Goal: Use online tool/utility: Utilize a website feature to perform a specific function

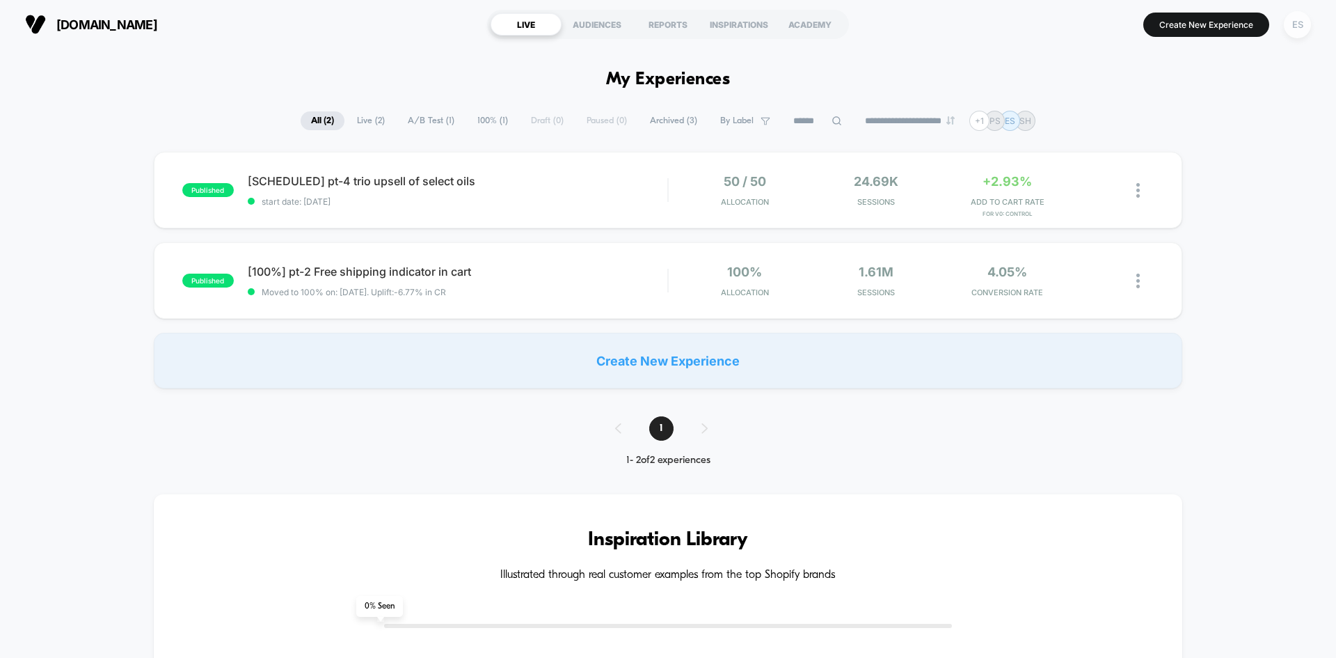
click at [1296, 30] on div "ES" at bounding box center [1297, 24] width 27 height 27
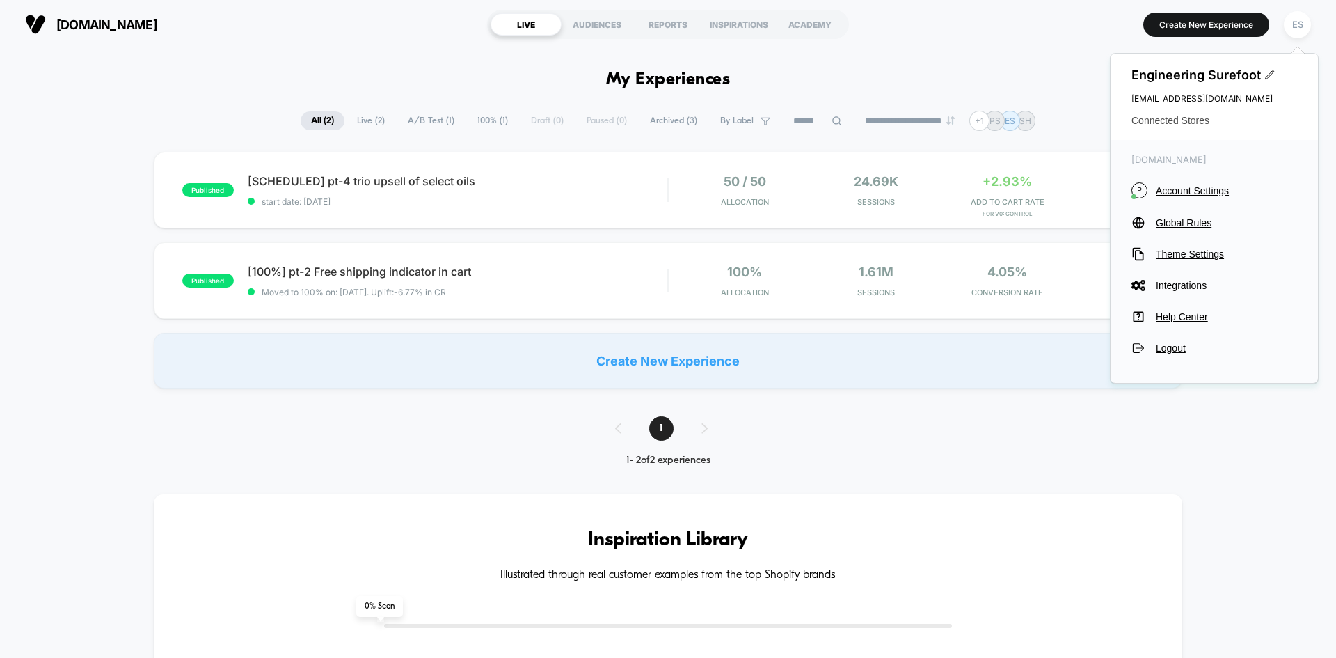
click at [1161, 120] on span "Connected Stores" at bounding box center [1215, 120] width 166 height 11
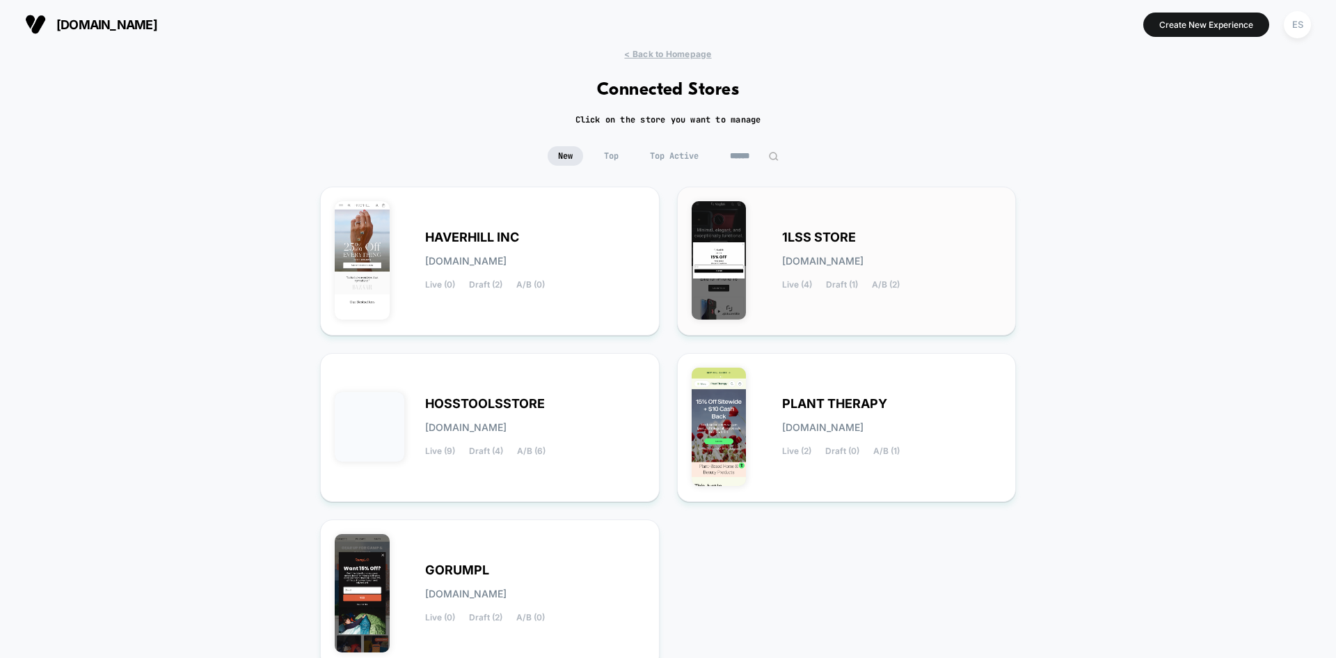
click at [800, 234] on span "1LSS STORE" at bounding box center [819, 237] width 74 height 10
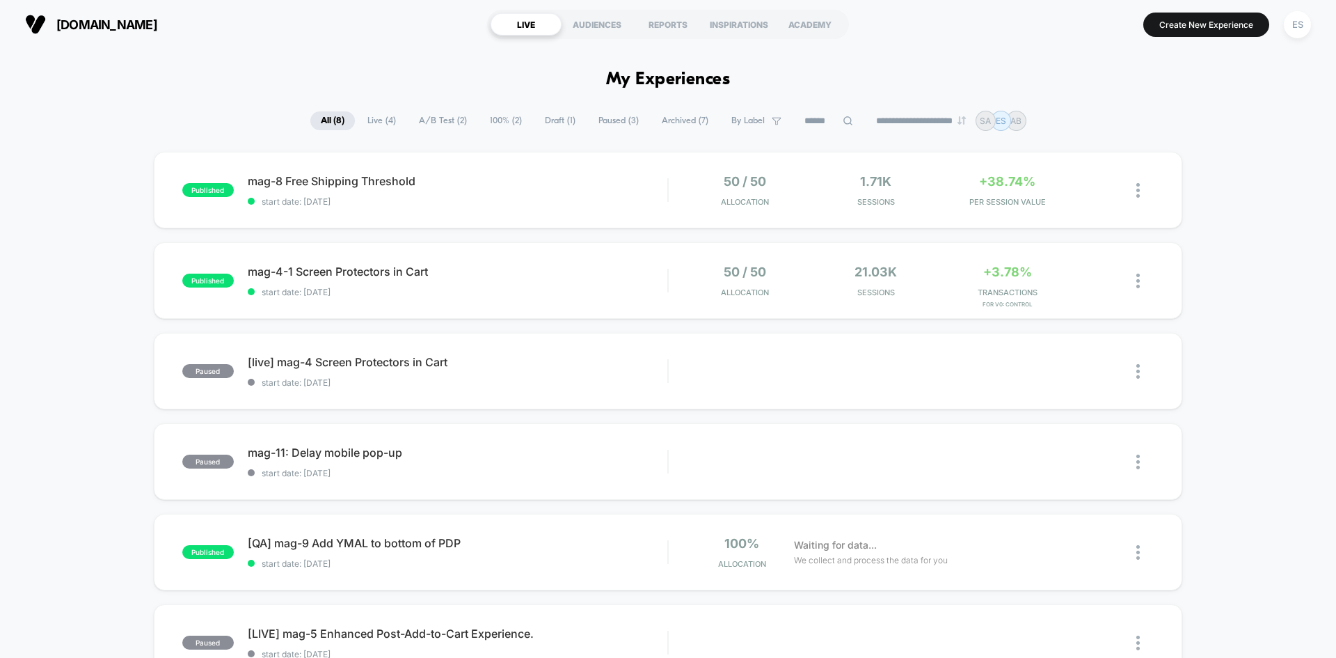
click at [70, 256] on div "published mag-8 Free Shipping Threshold start date: [DATE] 50 / 50 Allocation 1…" at bounding box center [668, 542] width 1336 height 780
click at [359, 542] on span "[QA] mag-9 Add YMAL to bottom of PDP Click to edit experience details" at bounding box center [458, 543] width 420 height 14
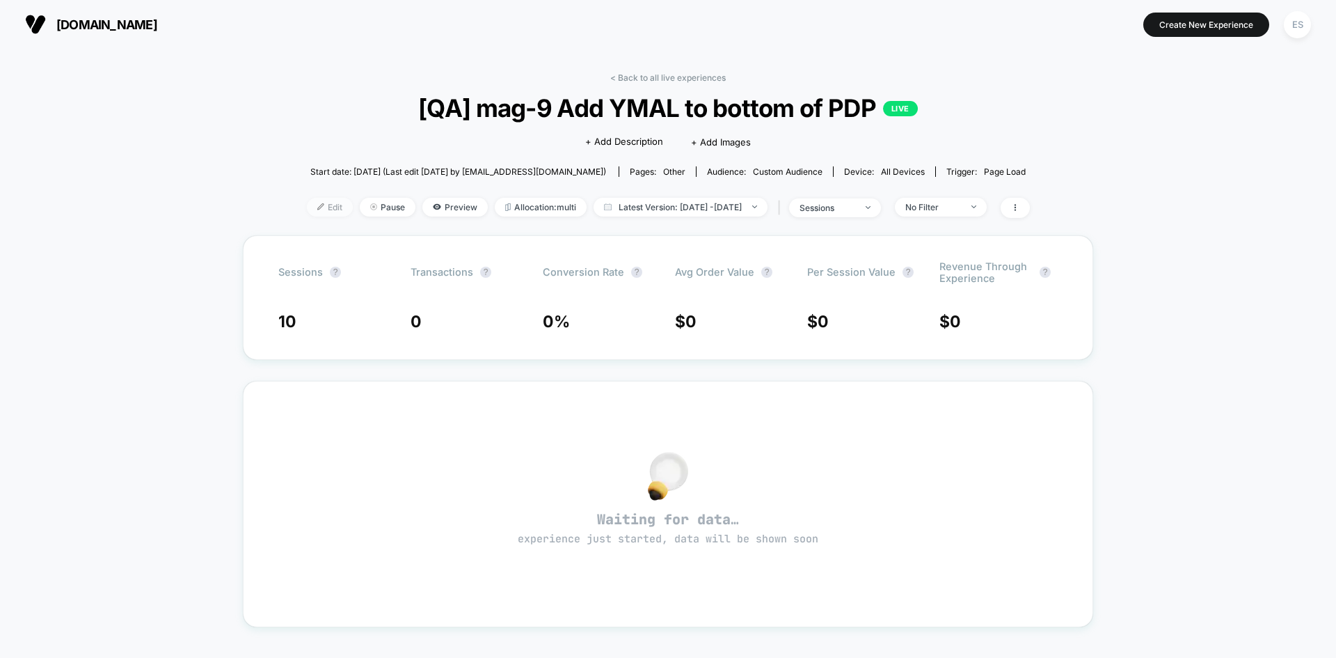
click at [317, 208] on span "Edit" at bounding box center [330, 207] width 46 height 19
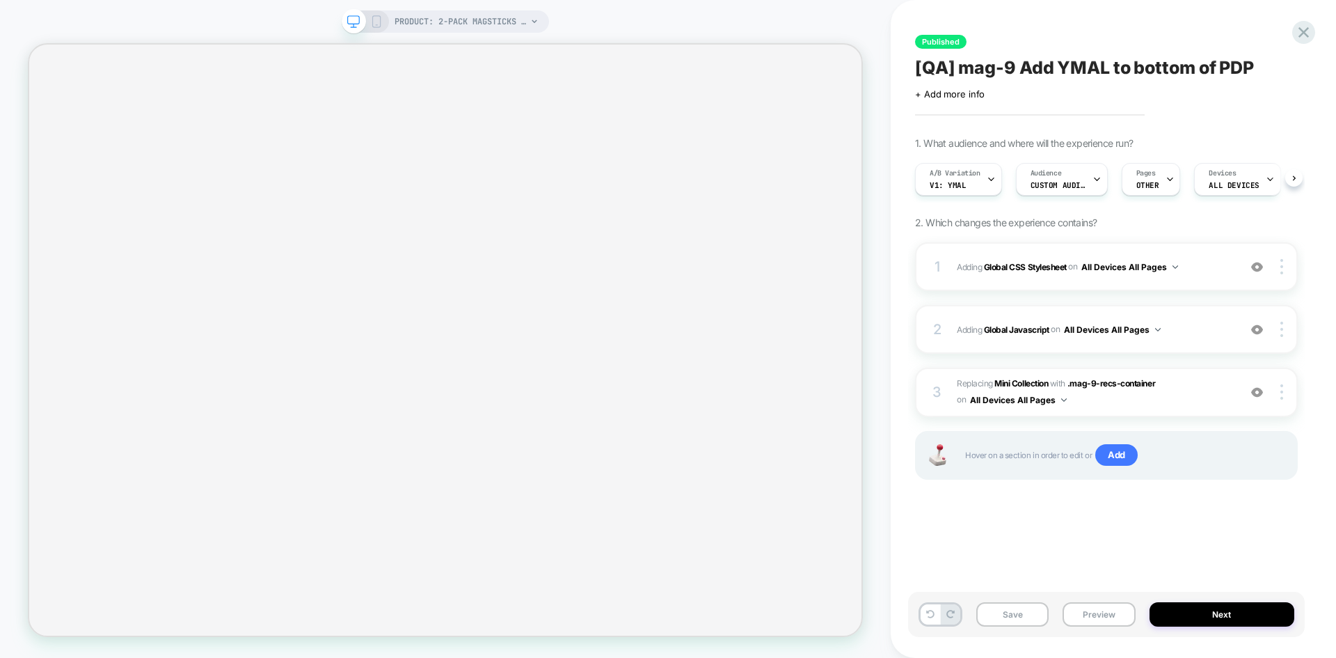
scroll to position [0, 1]
click at [1023, 380] on b "Mini Collection" at bounding box center [1022, 383] width 54 height 10
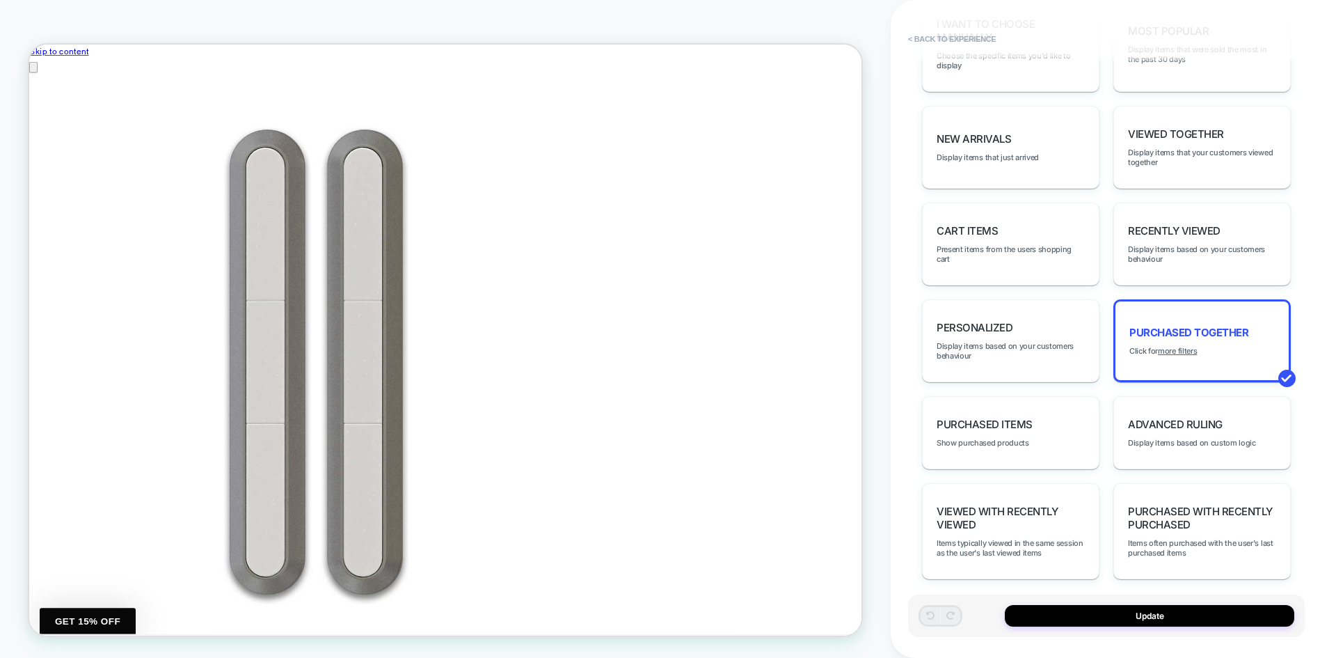
scroll to position [800, 0]
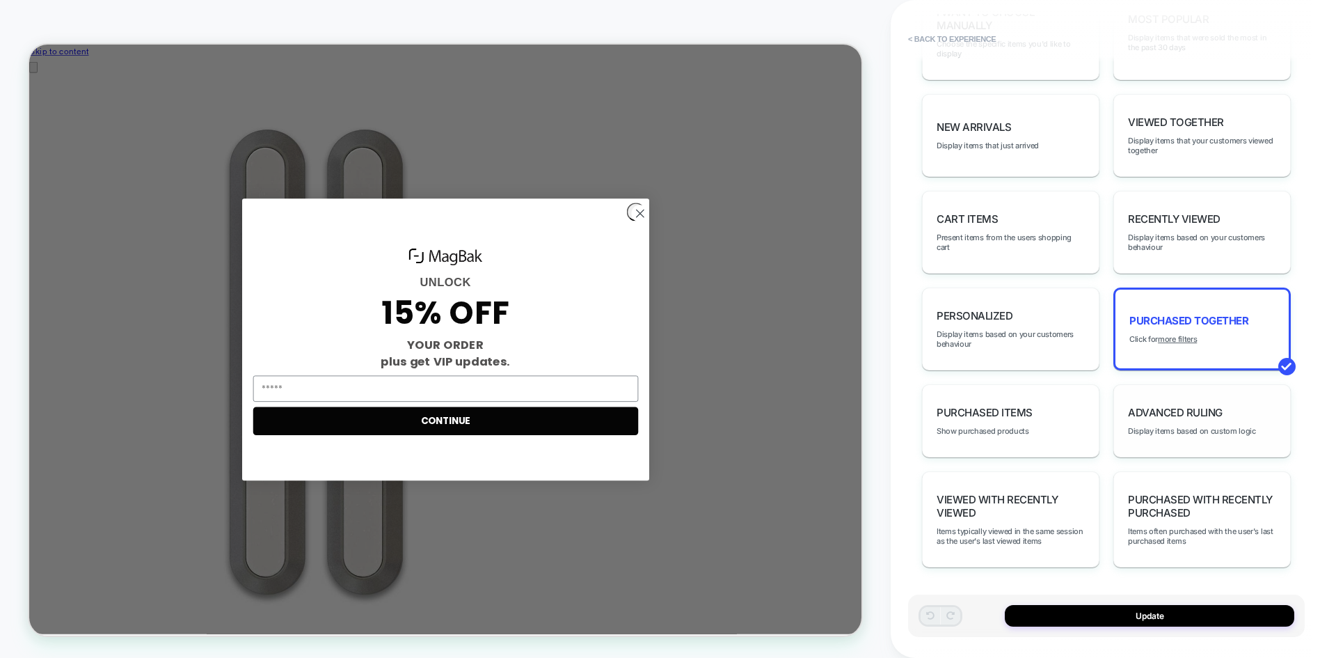
click at [1160, 412] on span "Advanced Ruling" at bounding box center [1175, 412] width 95 height 13
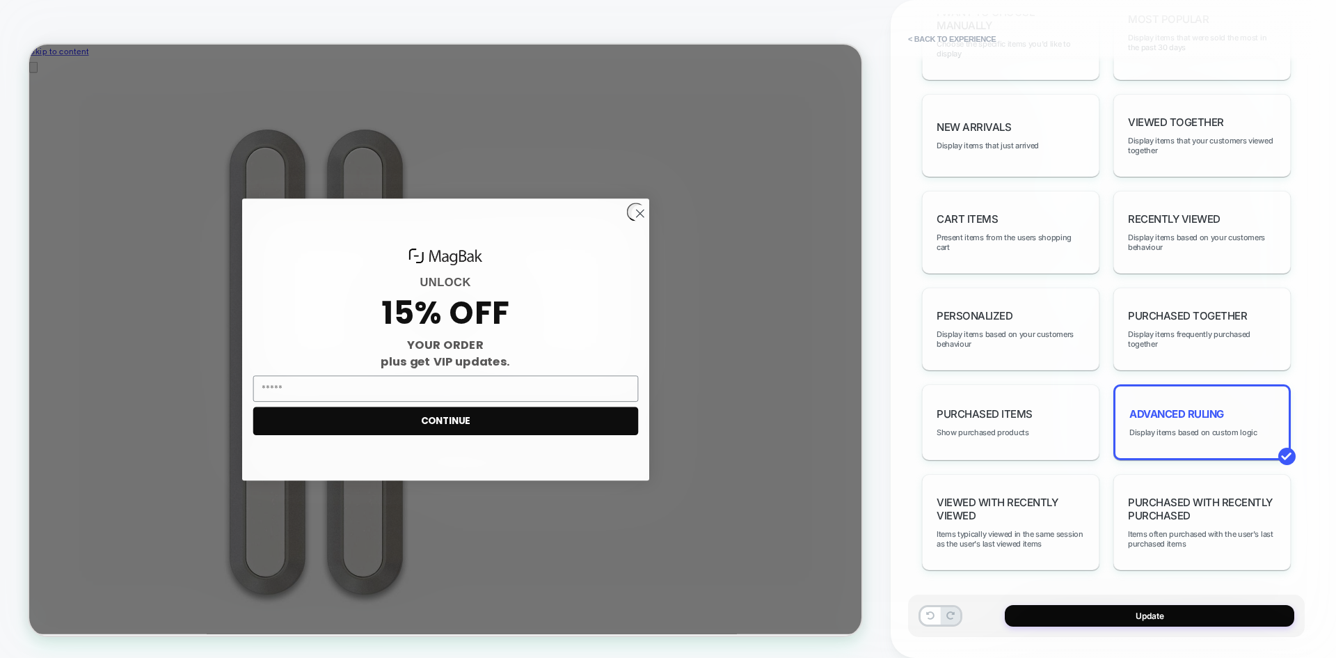
scroll to position [0, 0]
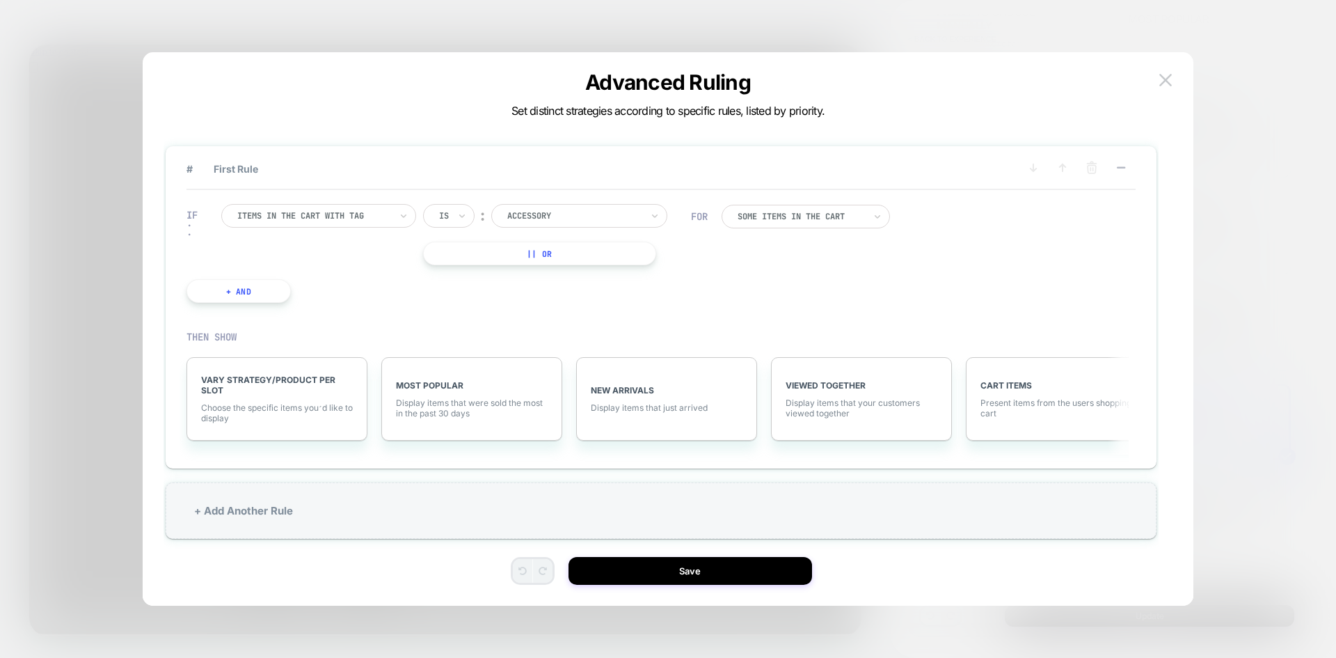
click at [287, 218] on div at bounding box center [313, 216] width 153 height 13
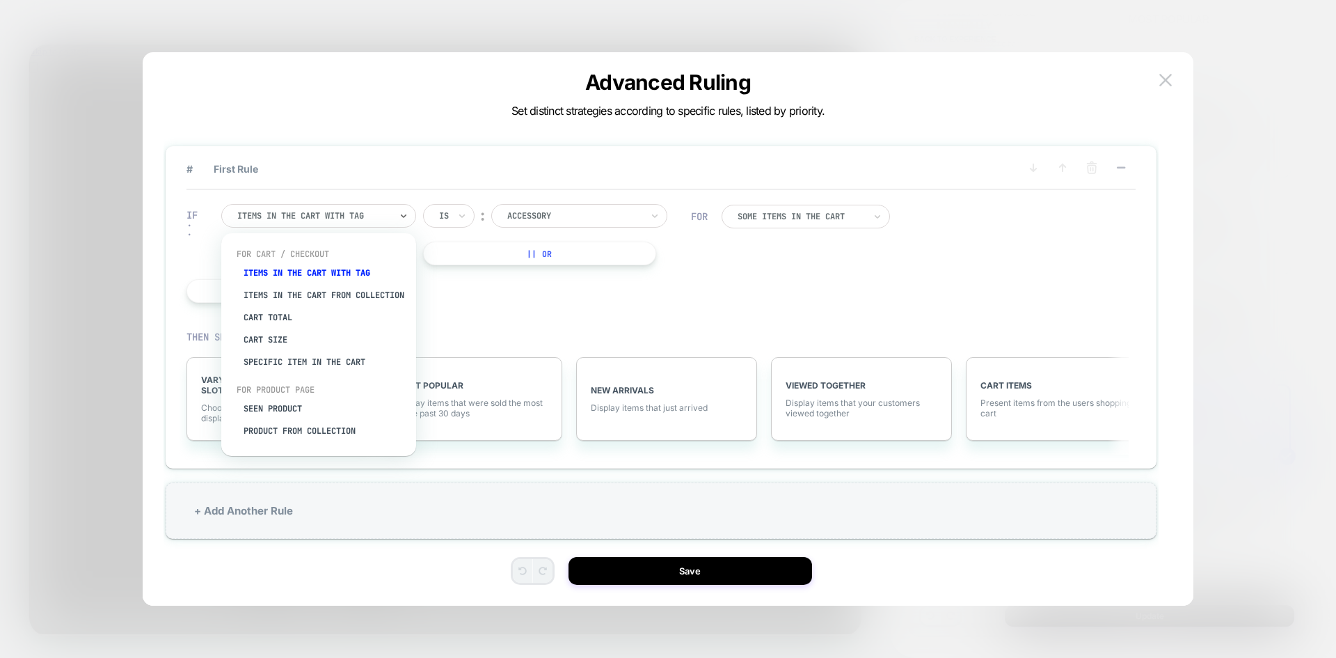
scroll to position [0, 736]
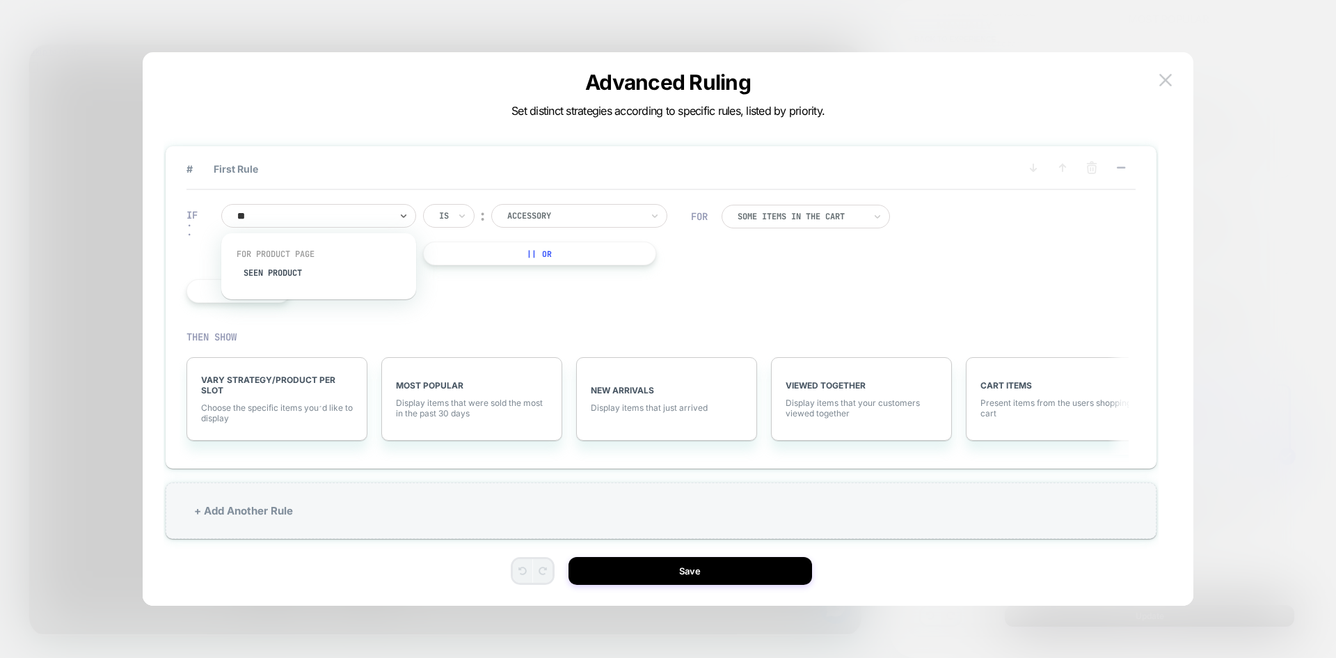
type input "***"
click at [267, 271] on div "Seen Product" at bounding box center [325, 273] width 181 height 22
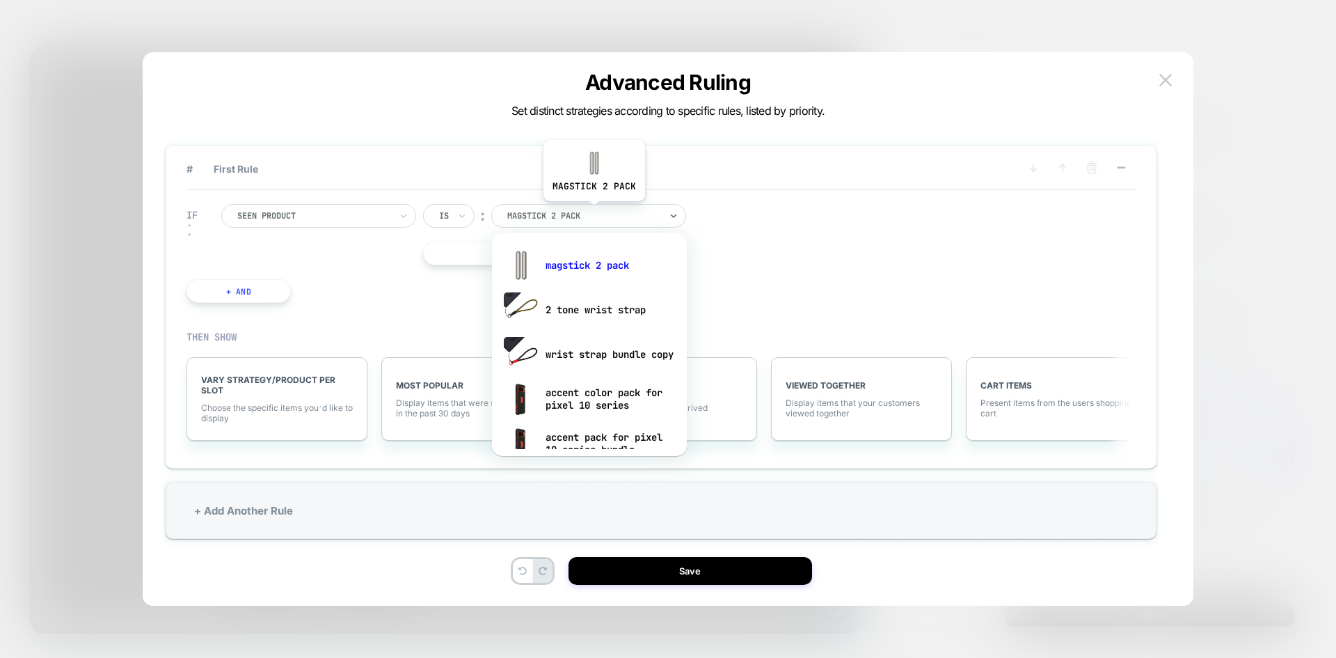
click at [594, 212] on div at bounding box center [583, 216] width 153 height 13
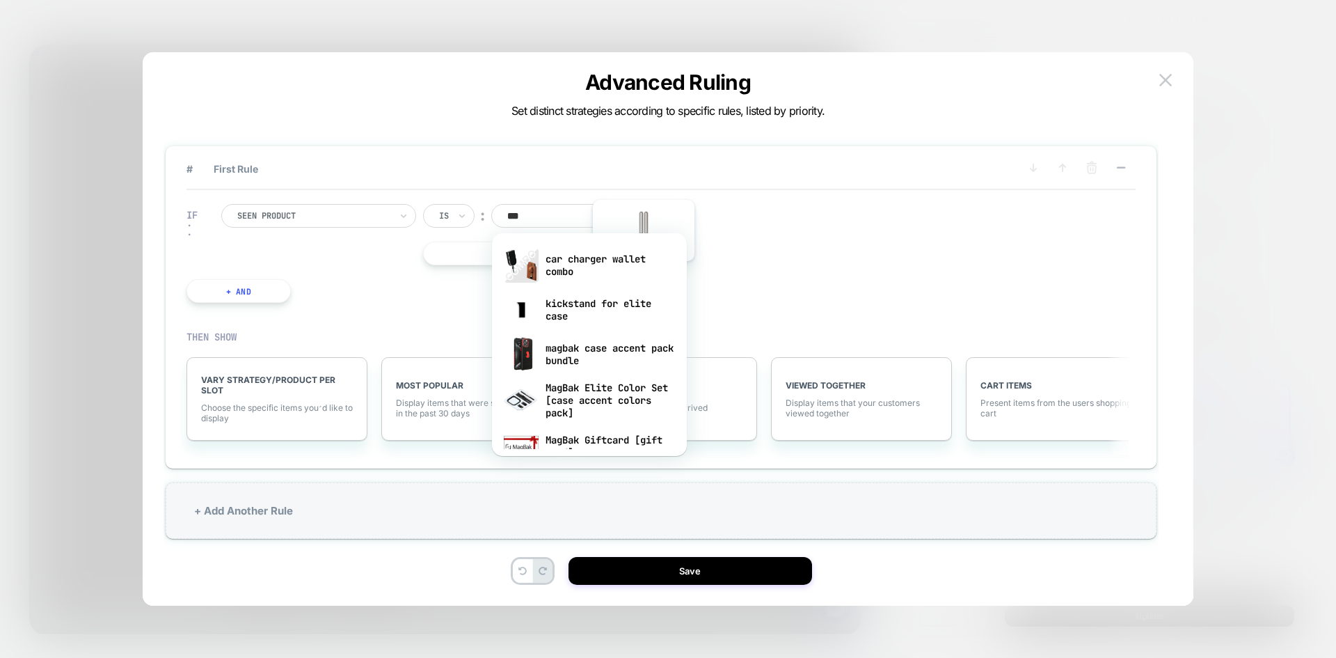
type input "****"
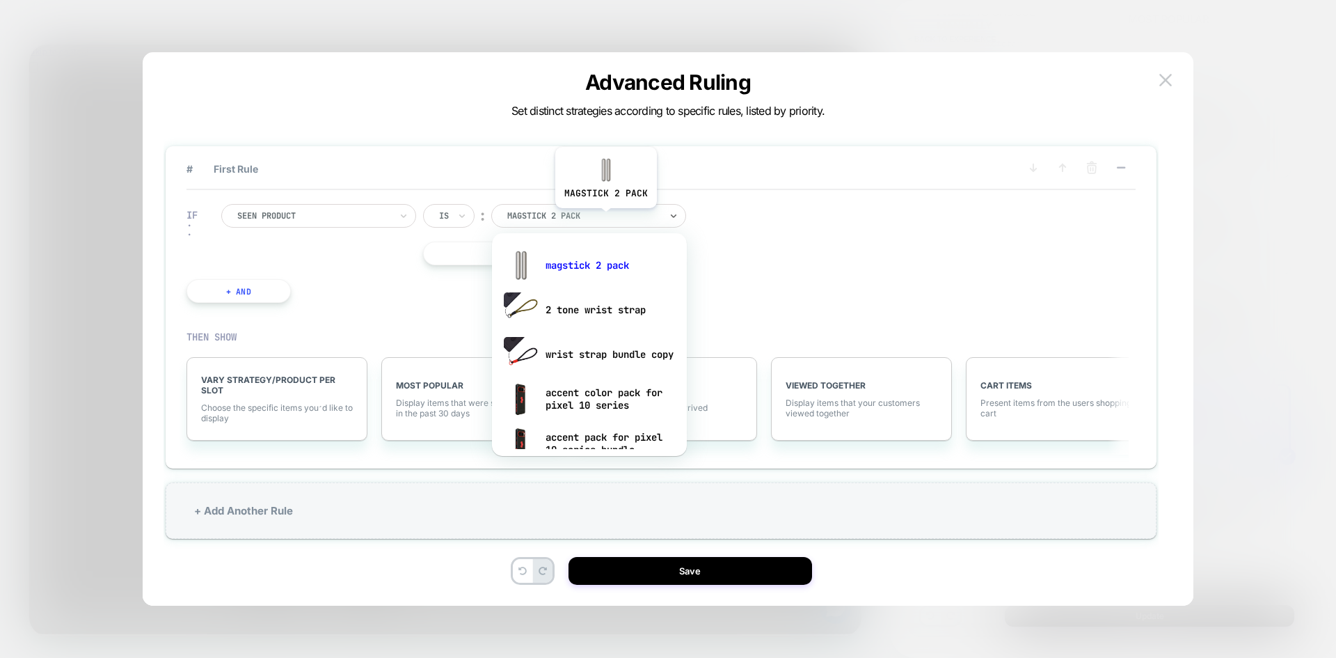
click at [606, 219] on div at bounding box center [583, 216] width 153 height 13
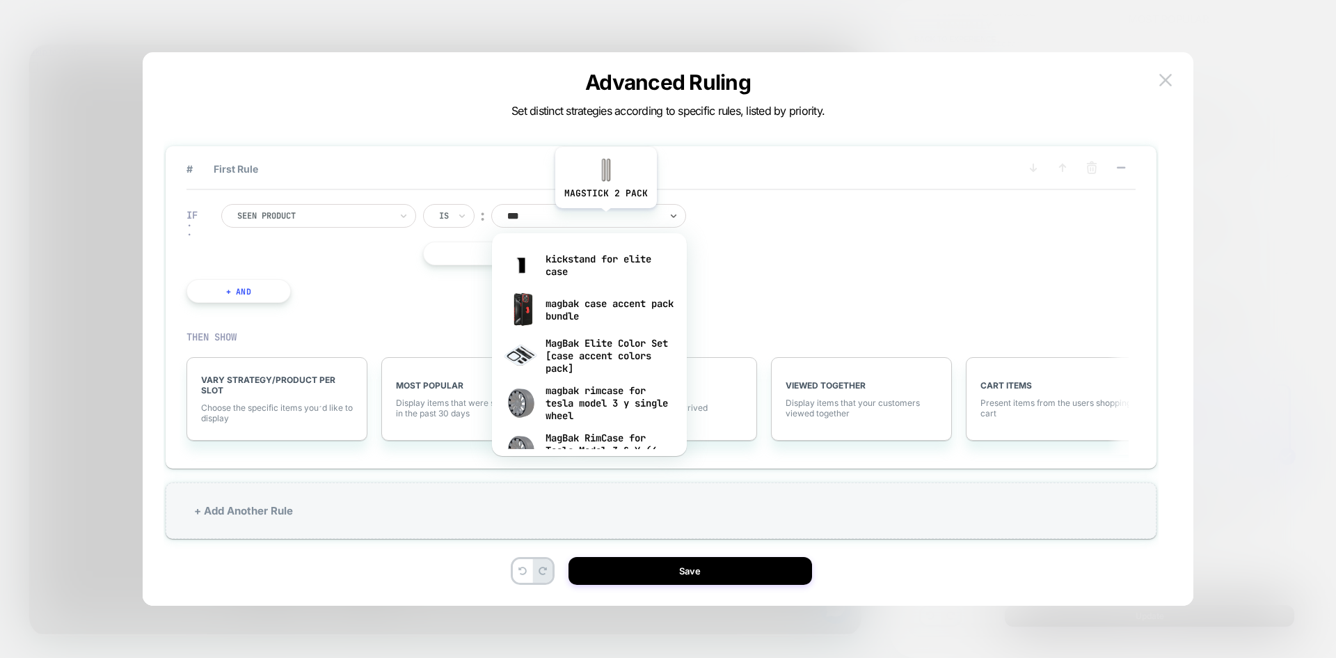
type input "****"
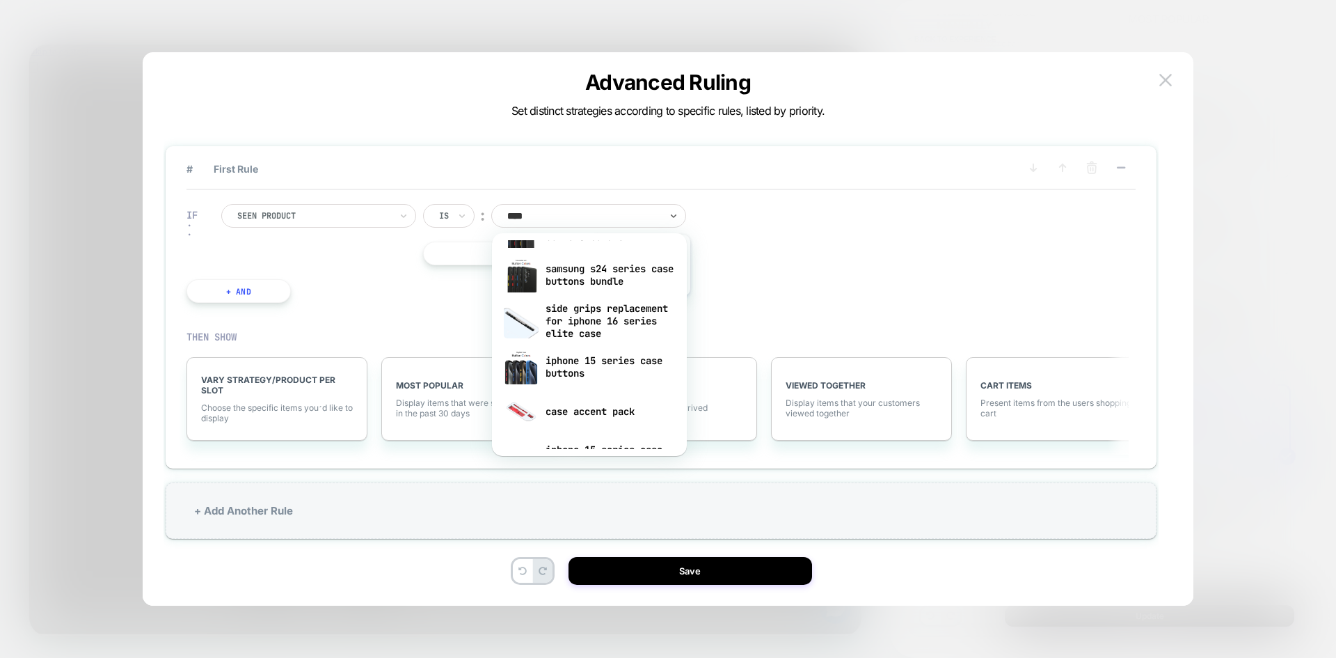
scroll to position [348, 0]
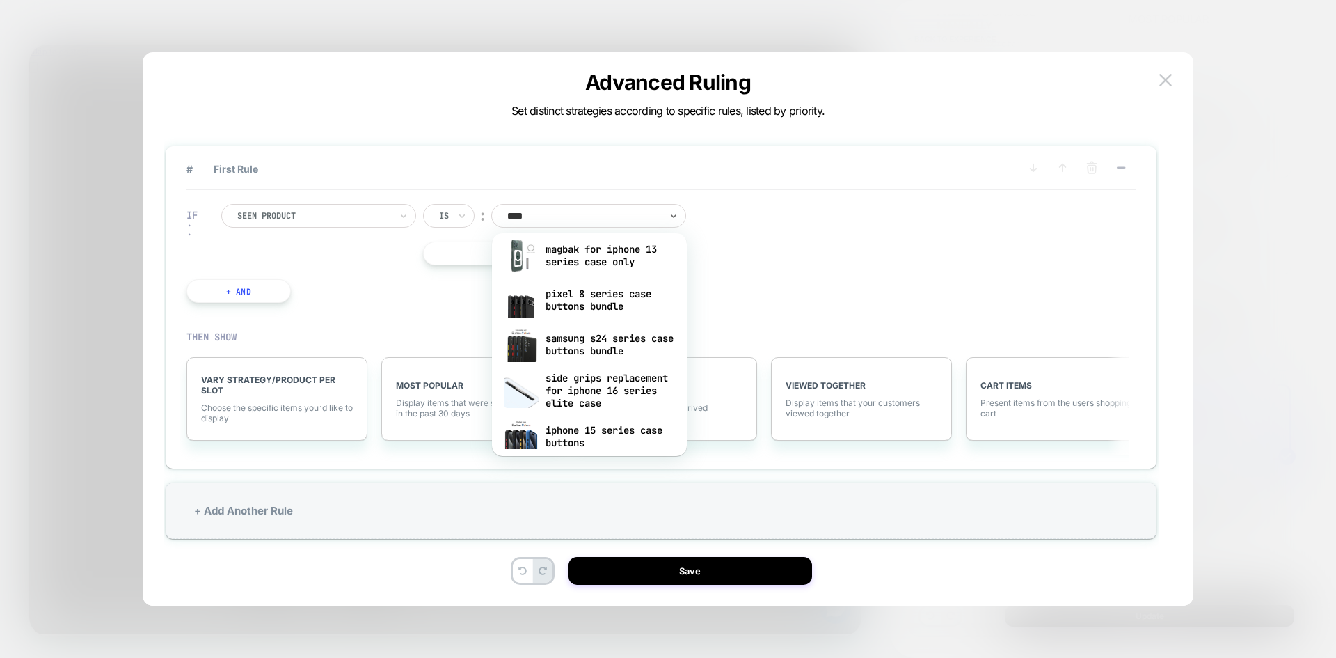
click at [896, 255] on div "IF Seen Product Is ︰ option pixel 8 series case buttons bundle focused, 9 of 15…" at bounding box center [662, 253] width 950 height 127
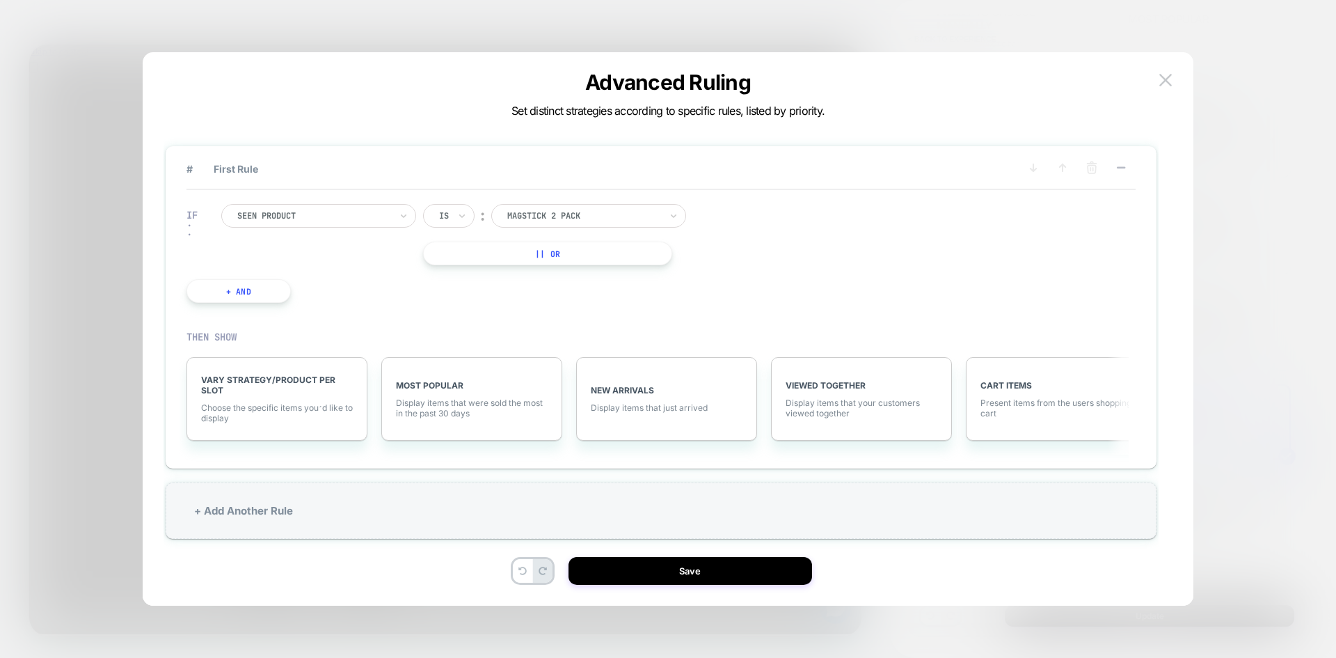
scroll to position [0, 736]
click at [256, 390] on span "VARY STRATEGY/PRODUCT PER SLOT" at bounding box center [277, 384] width 152 height 21
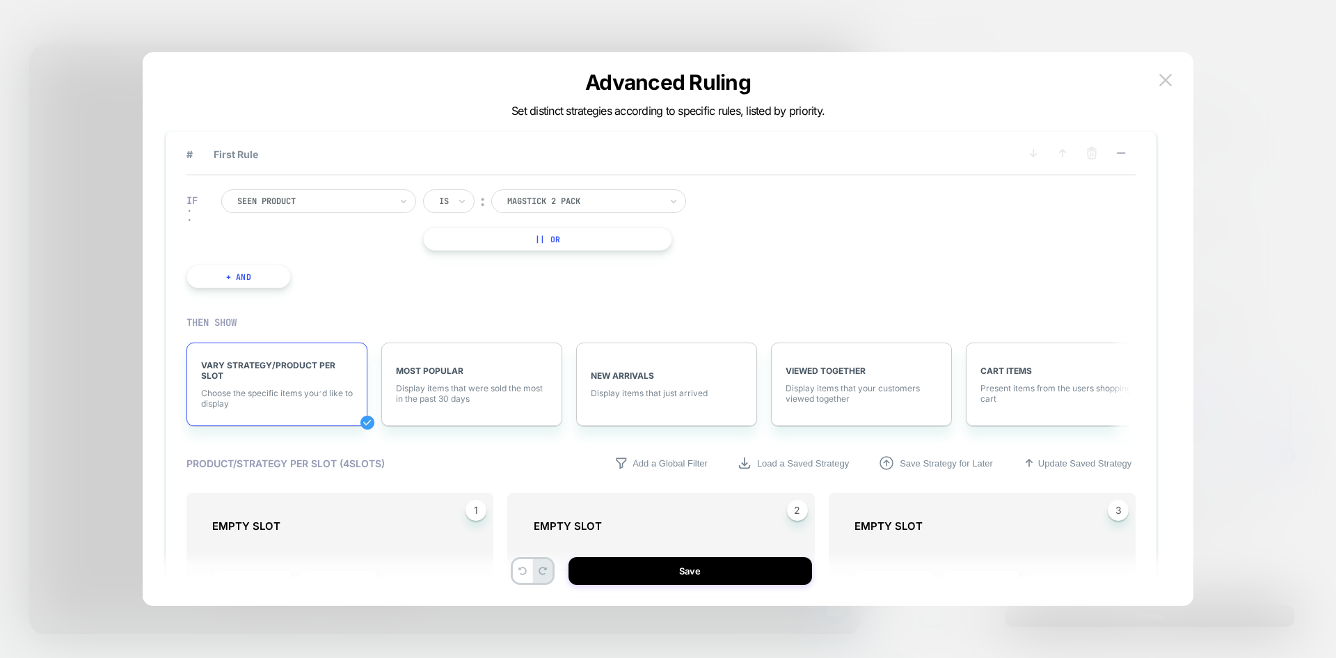
scroll to position [0, 0]
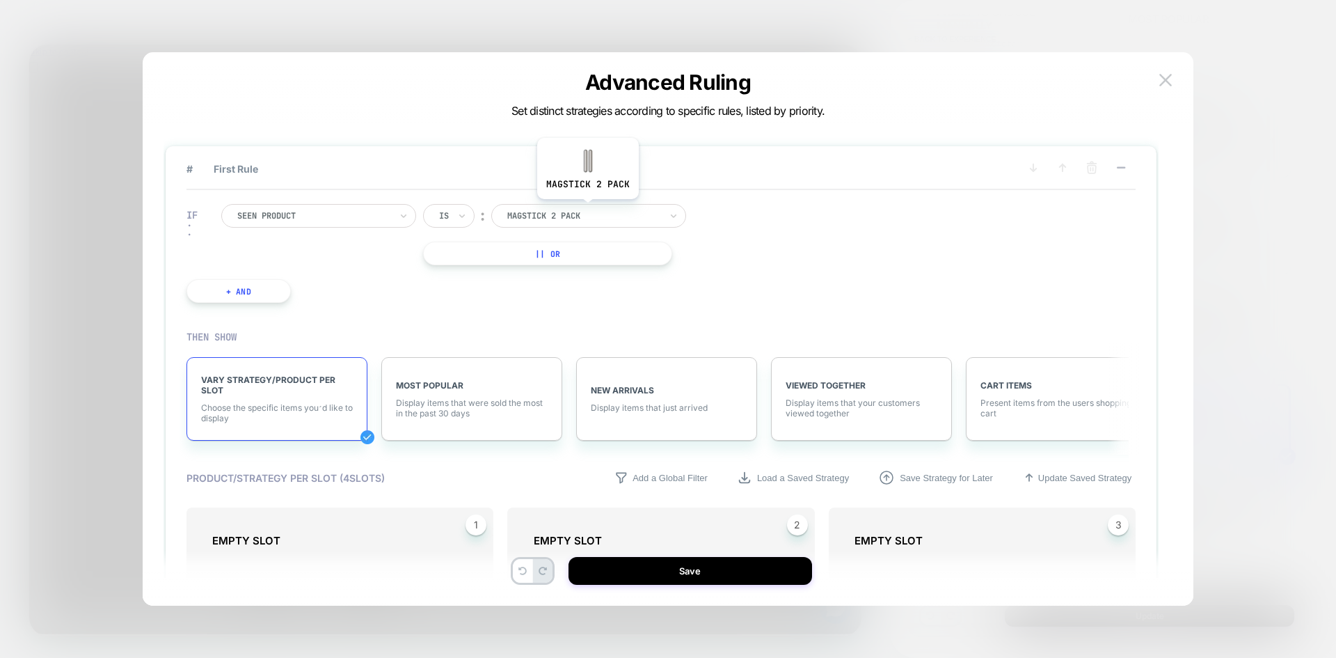
click at [587, 210] on div at bounding box center [583, 216] width 153 height 13
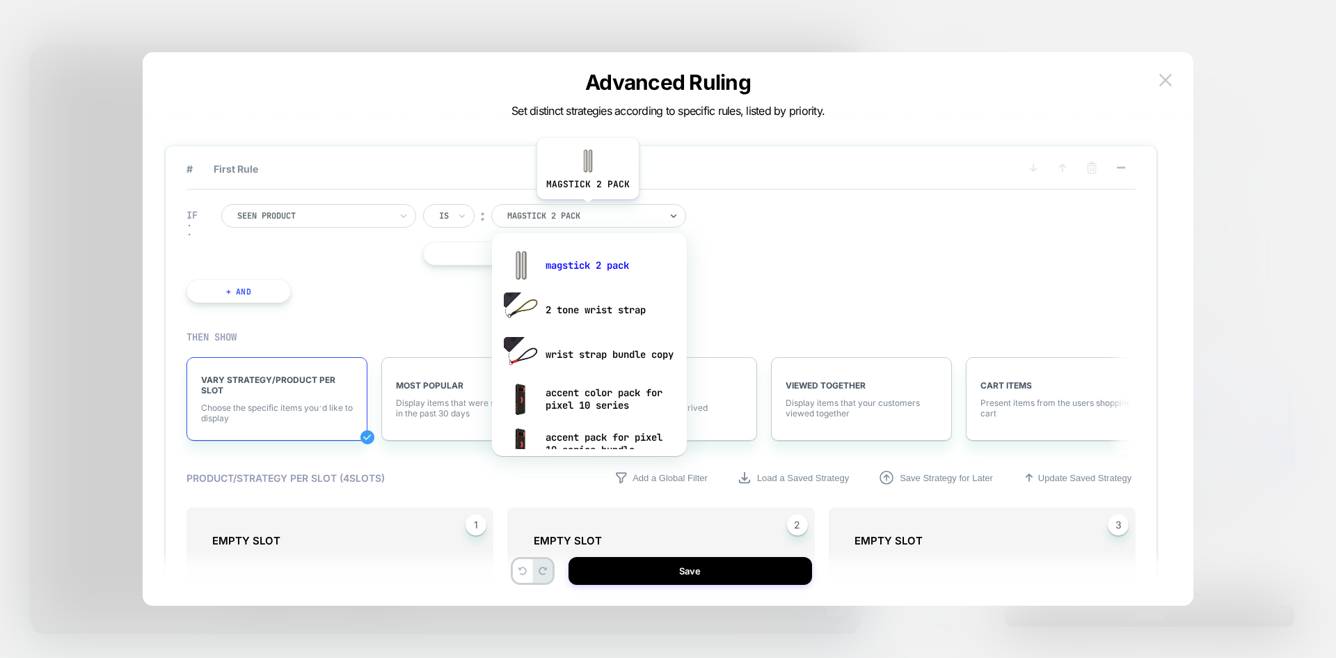
scroll to position [0, 736]
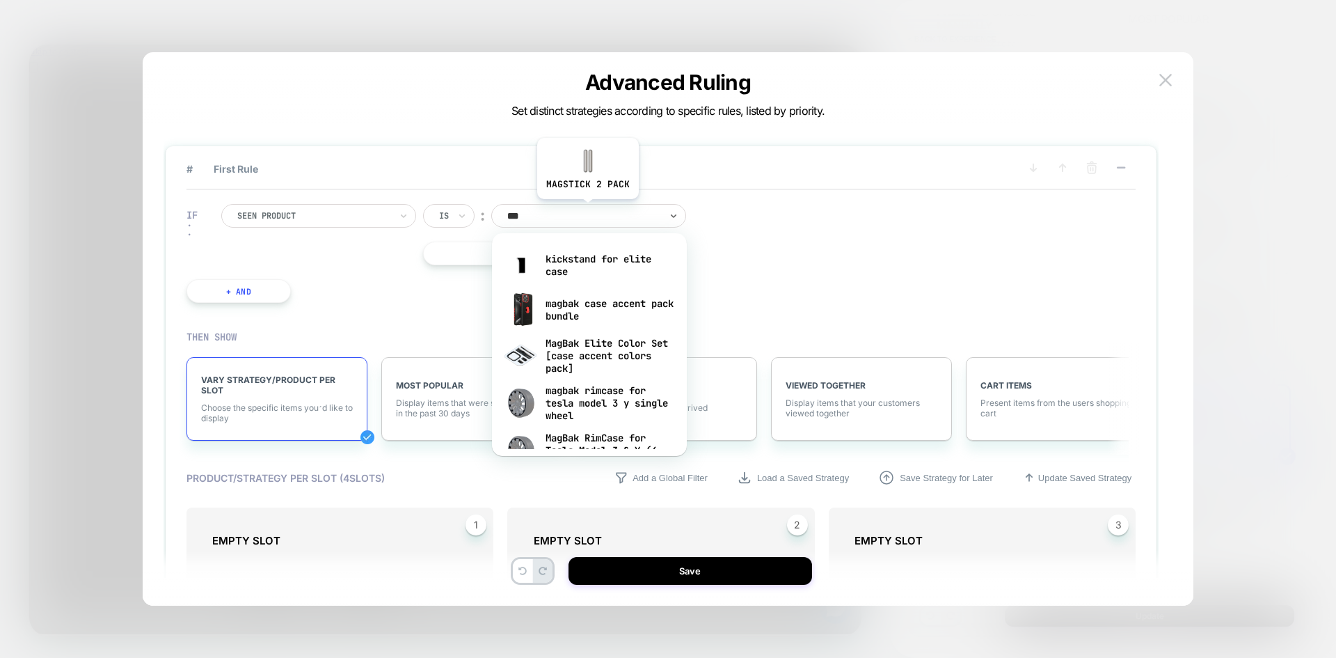
type input "****"
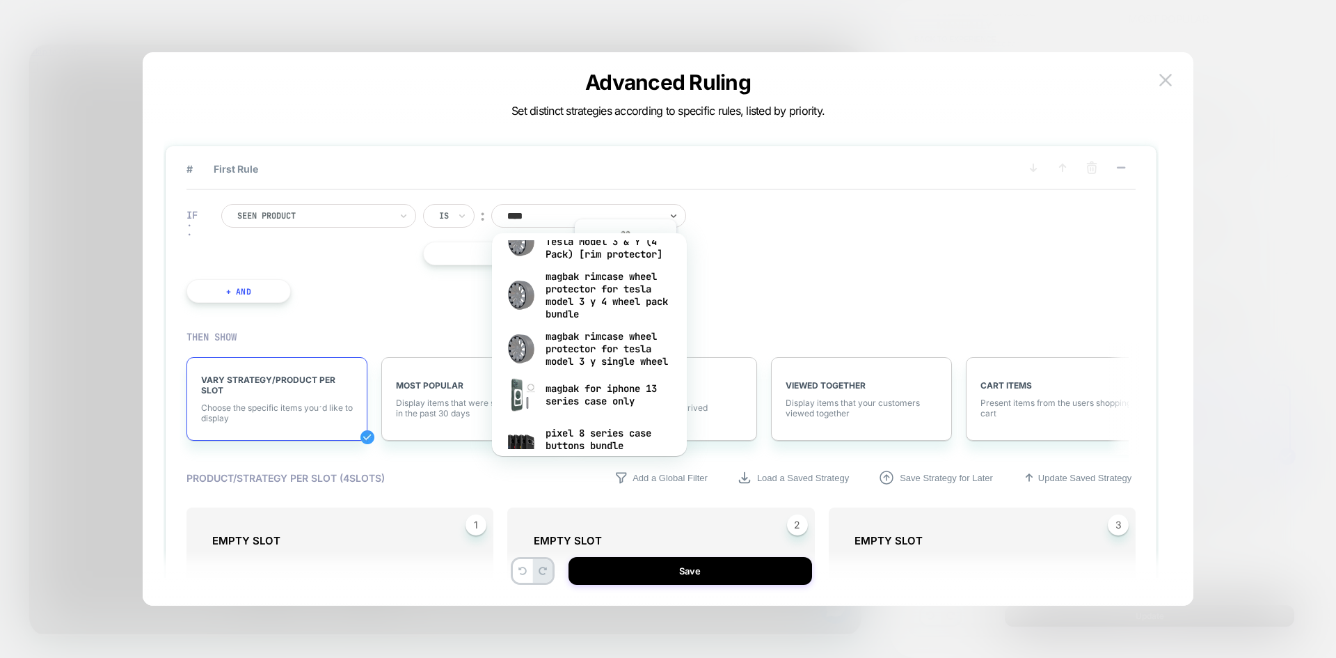
scroll to position [0, 0]
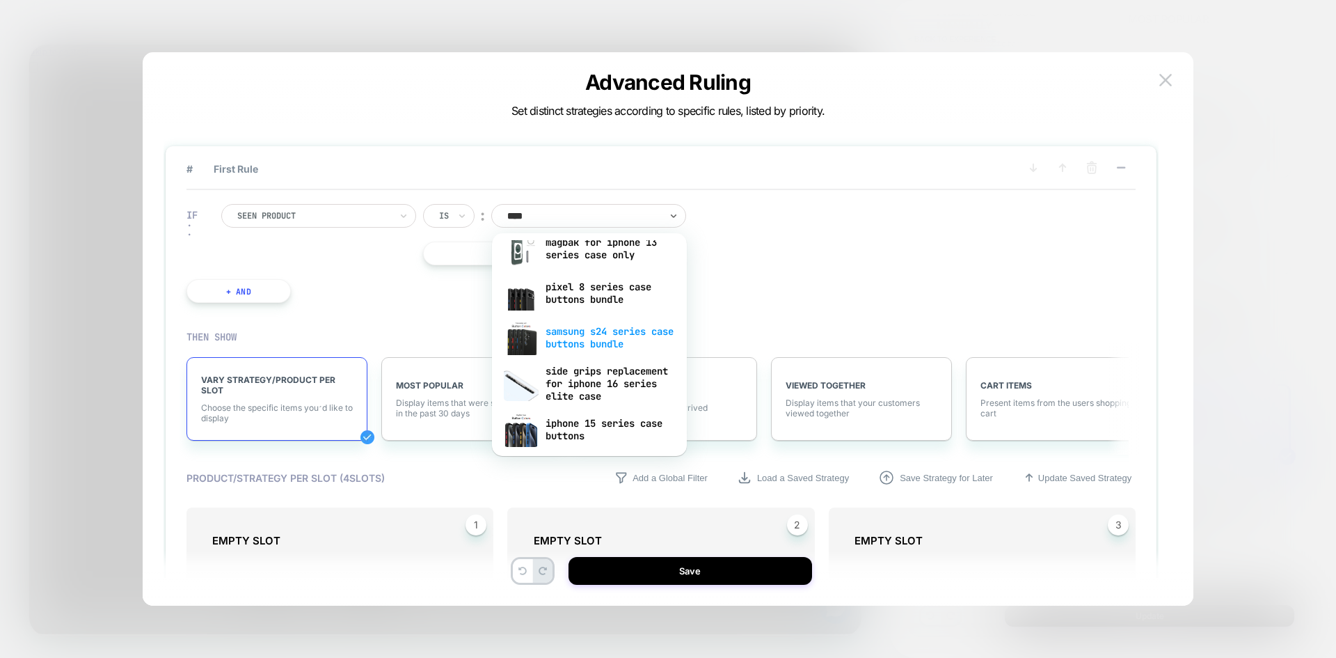
click at [605, 336] on div "samsung s24 series case buttons bundle" at bounding box center [589, 337] width 181 height 45
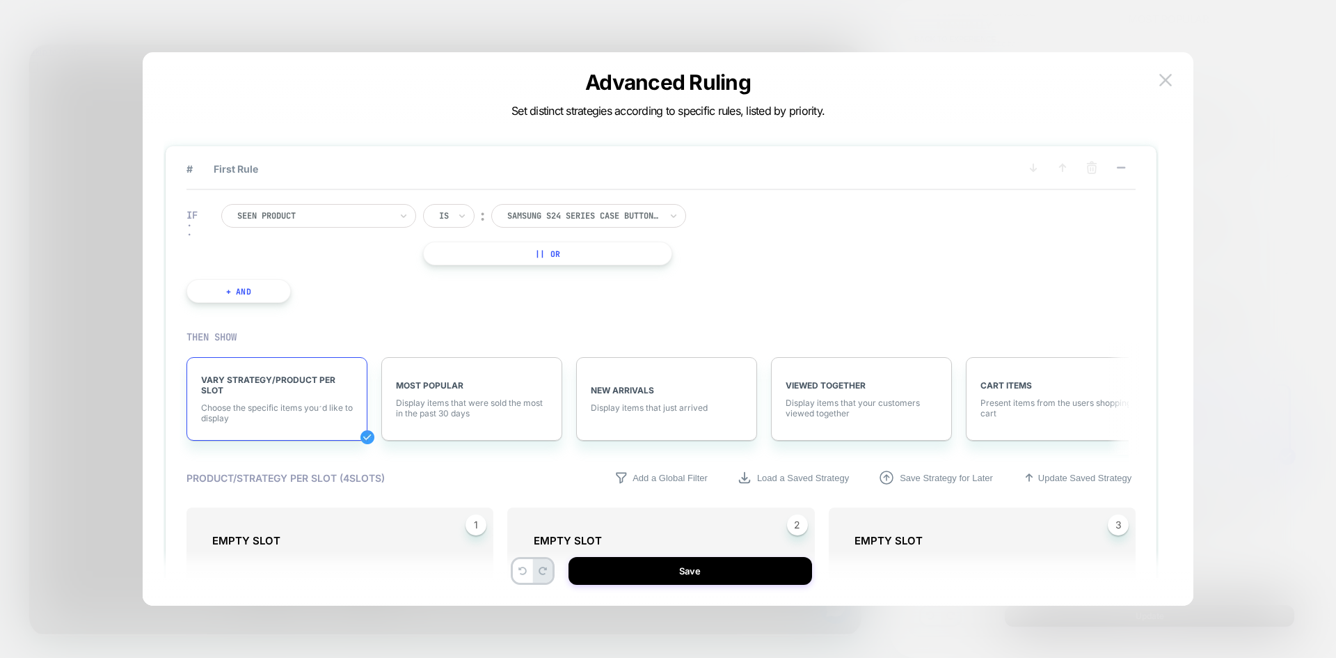
click at [799, 267] on div "IF Seen Product Is ︰ samsung s24 series case buttons bundle SAMSUNG S24 SERIES …" at bounding box center [662, 253] width 950 height 127
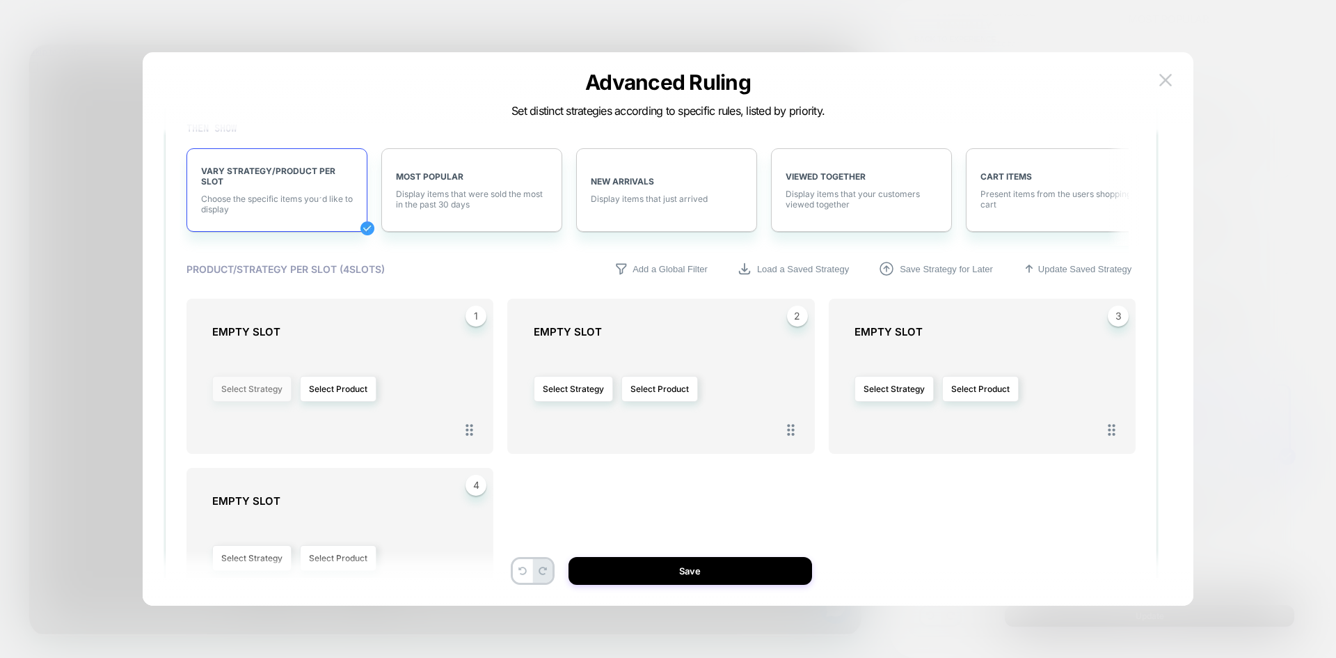
click at [251, 387] on button "Select Strategy" at bounding box center [251, 389] width 79 height 26
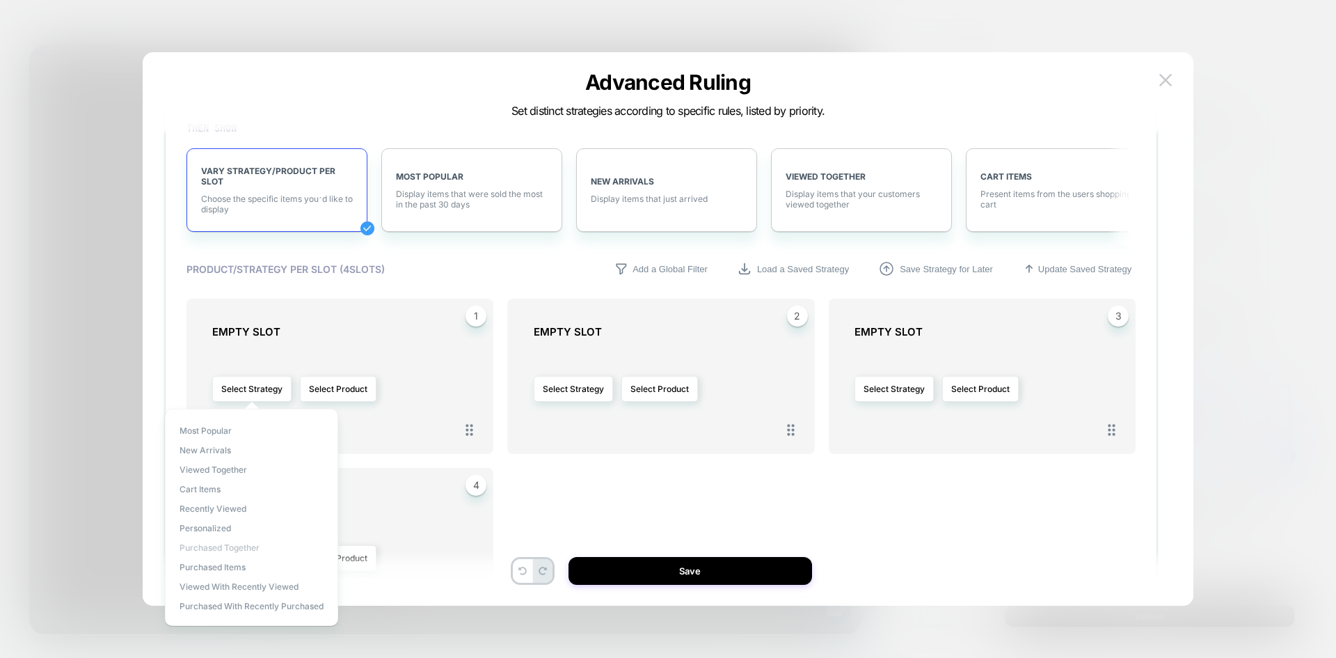
click at [219, 544] on span "Purchased Together" at bounding box center [220, 547] width 80 height 10
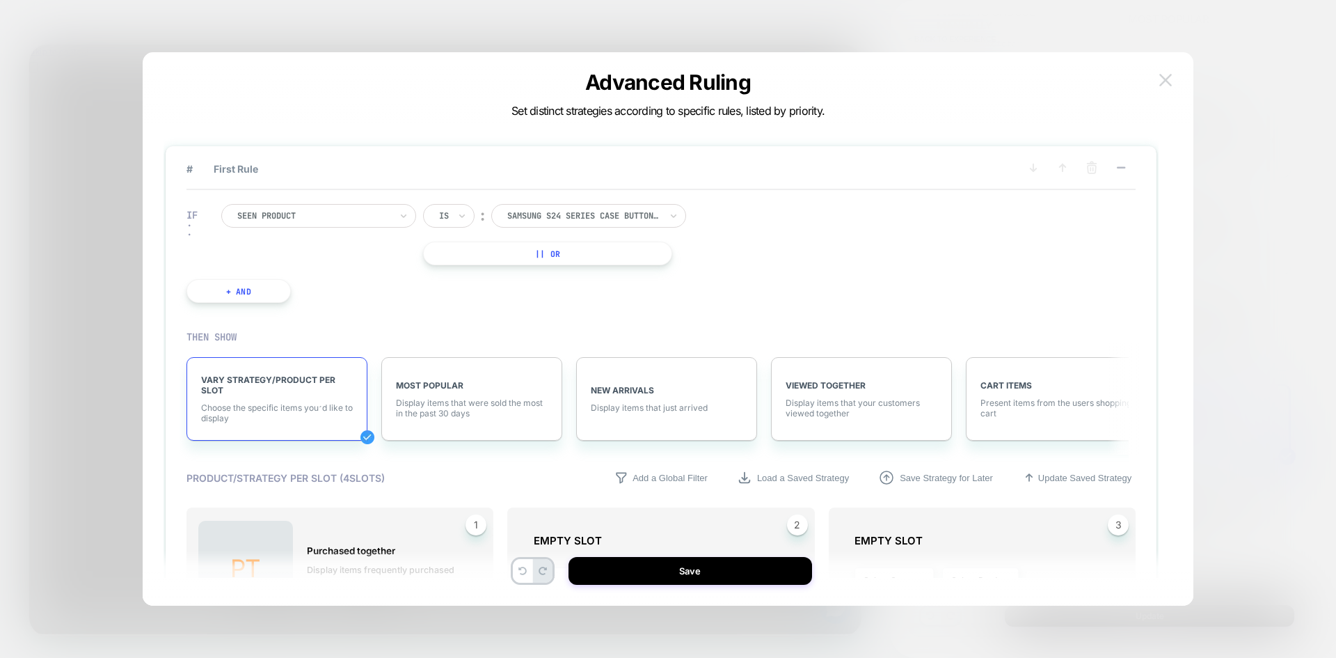
click at [1165, 77] on img at bounding box center [1166, 80] width 13 height 12
